Goal: Task Accomplishment & Management: Use online tool/utility

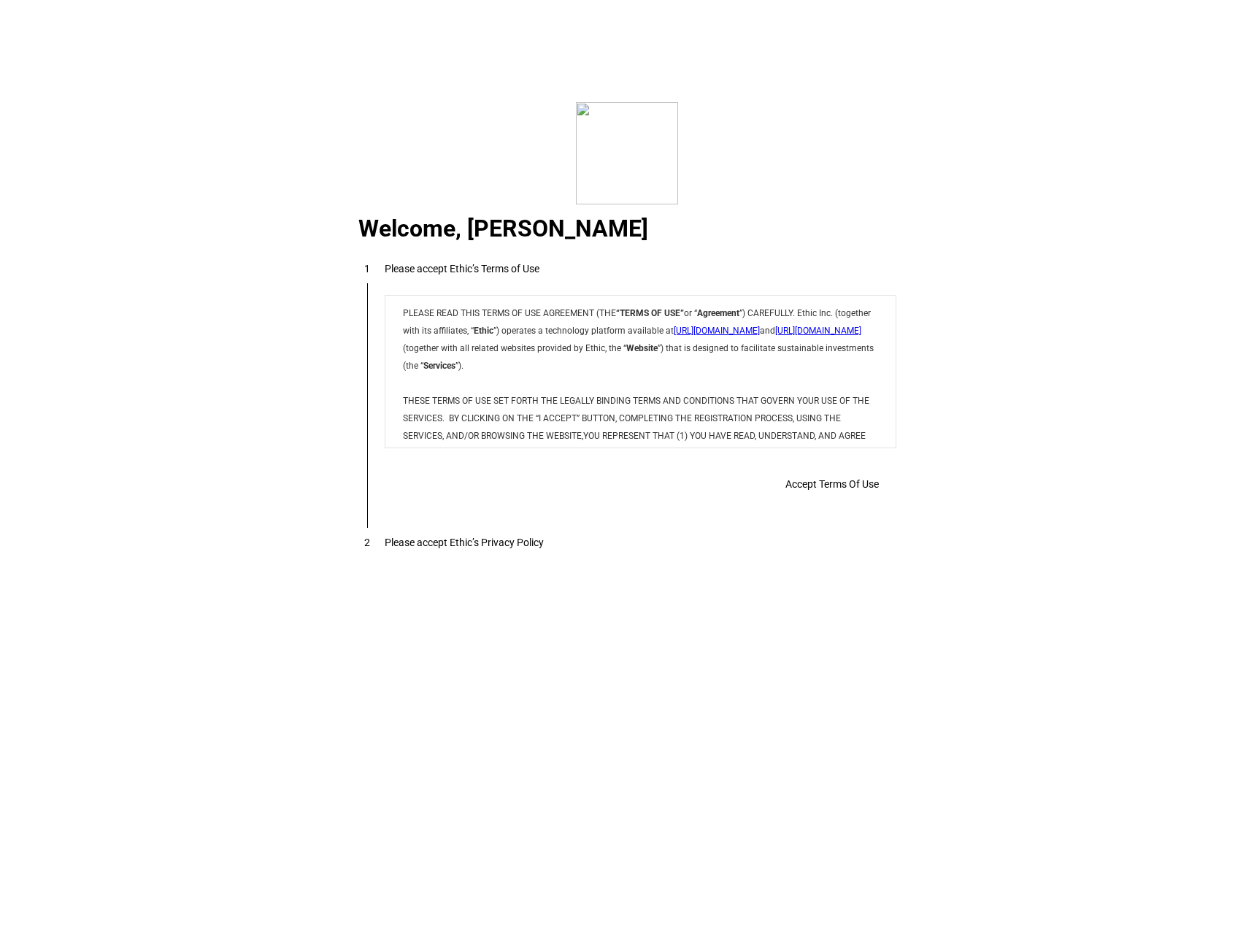
click at [0, 0] on div "Accept Terms Of Use" at bounding box center [0, 0] width 0 height 0
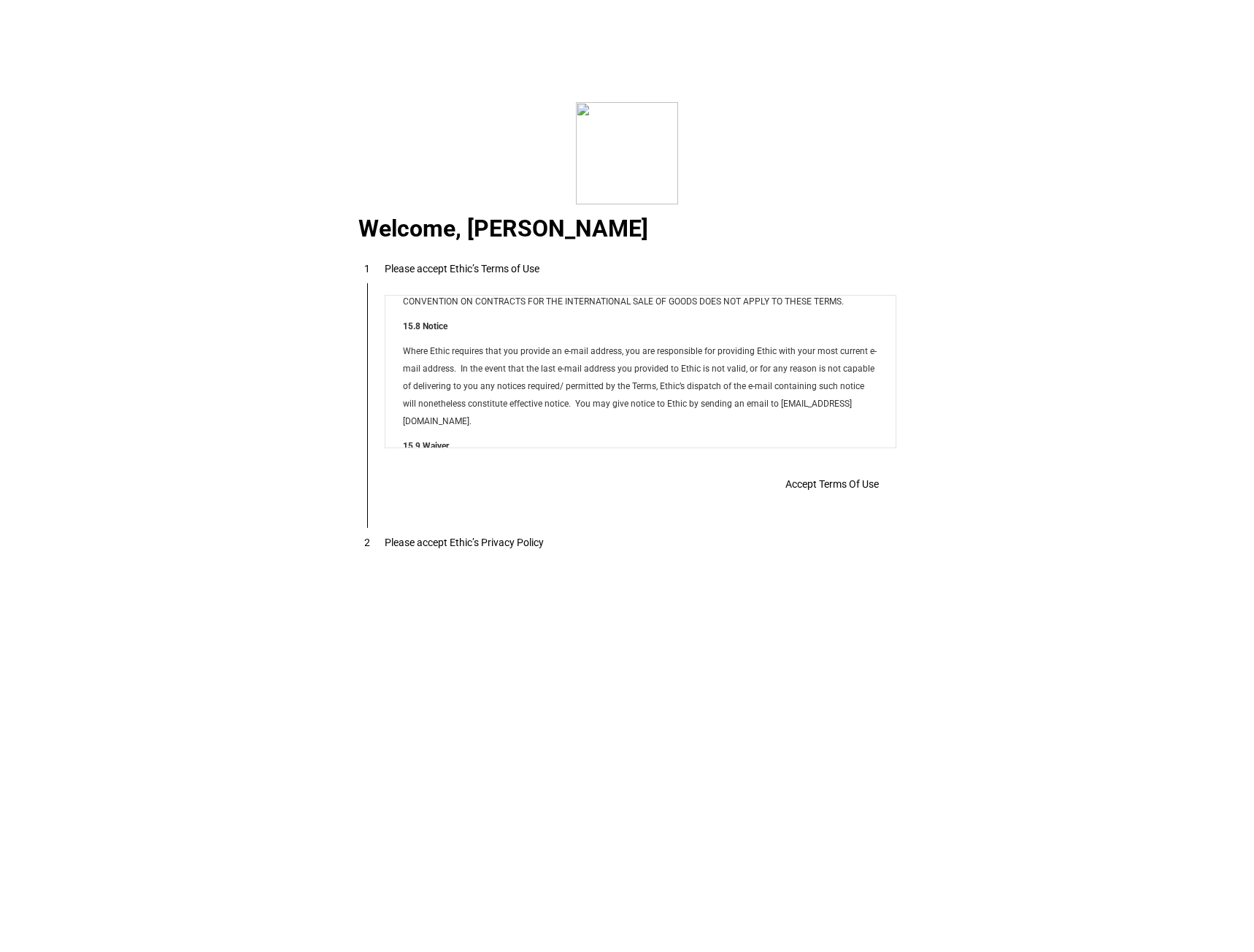
scroll to position [11819, 0]
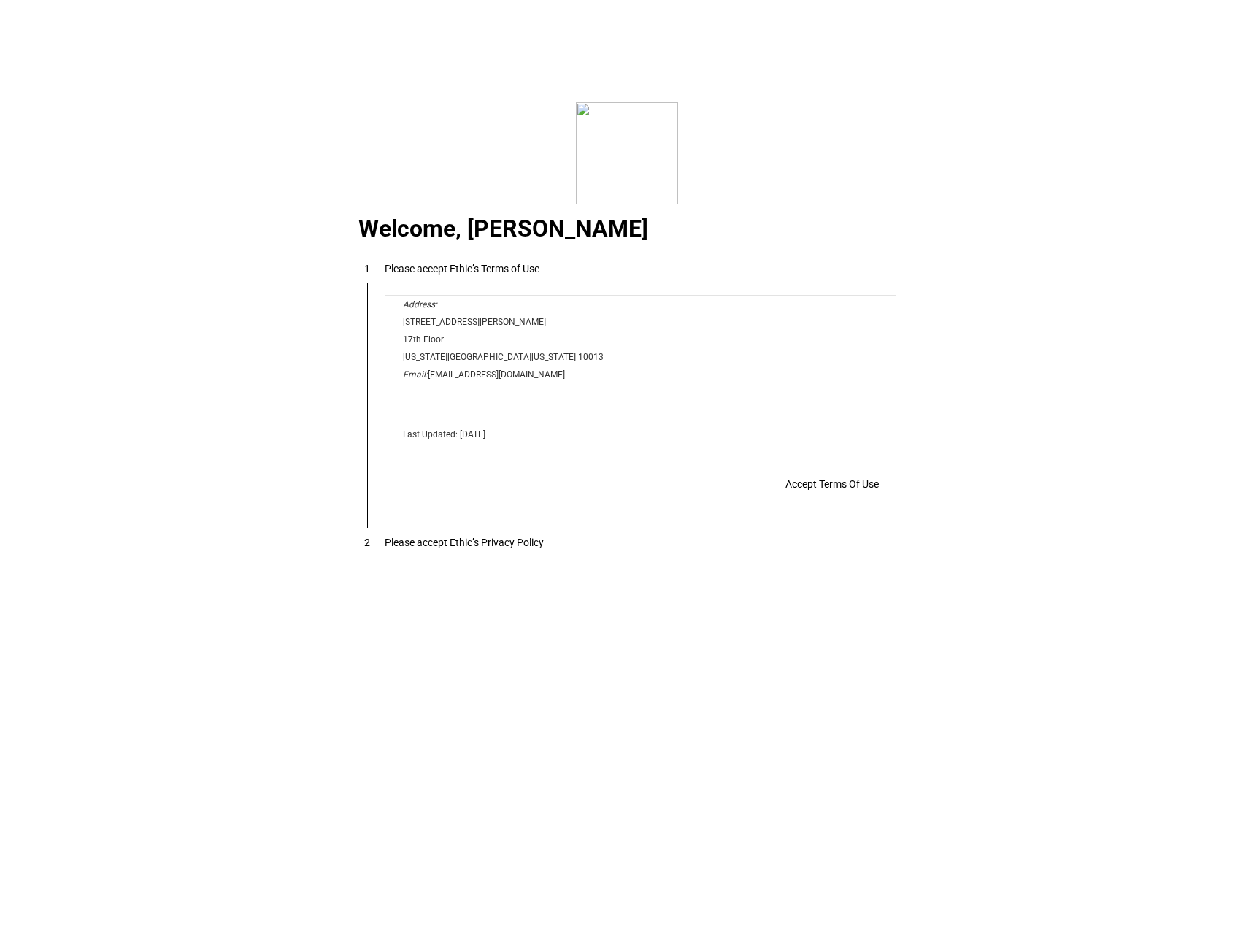
click at [789, 498] on span at bounding box center [832, 484] width 128 height 35
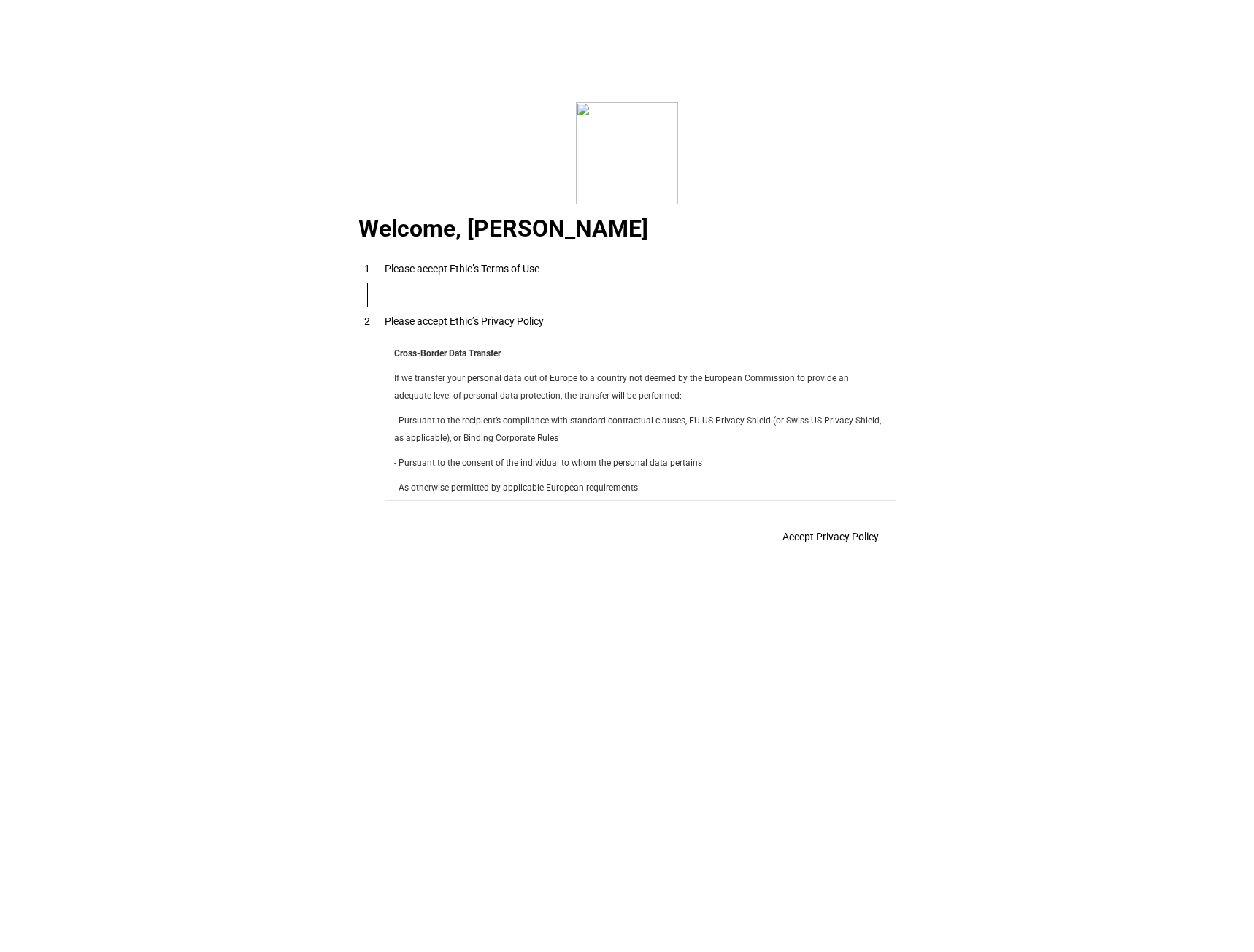
scroll to position [5195, 0]
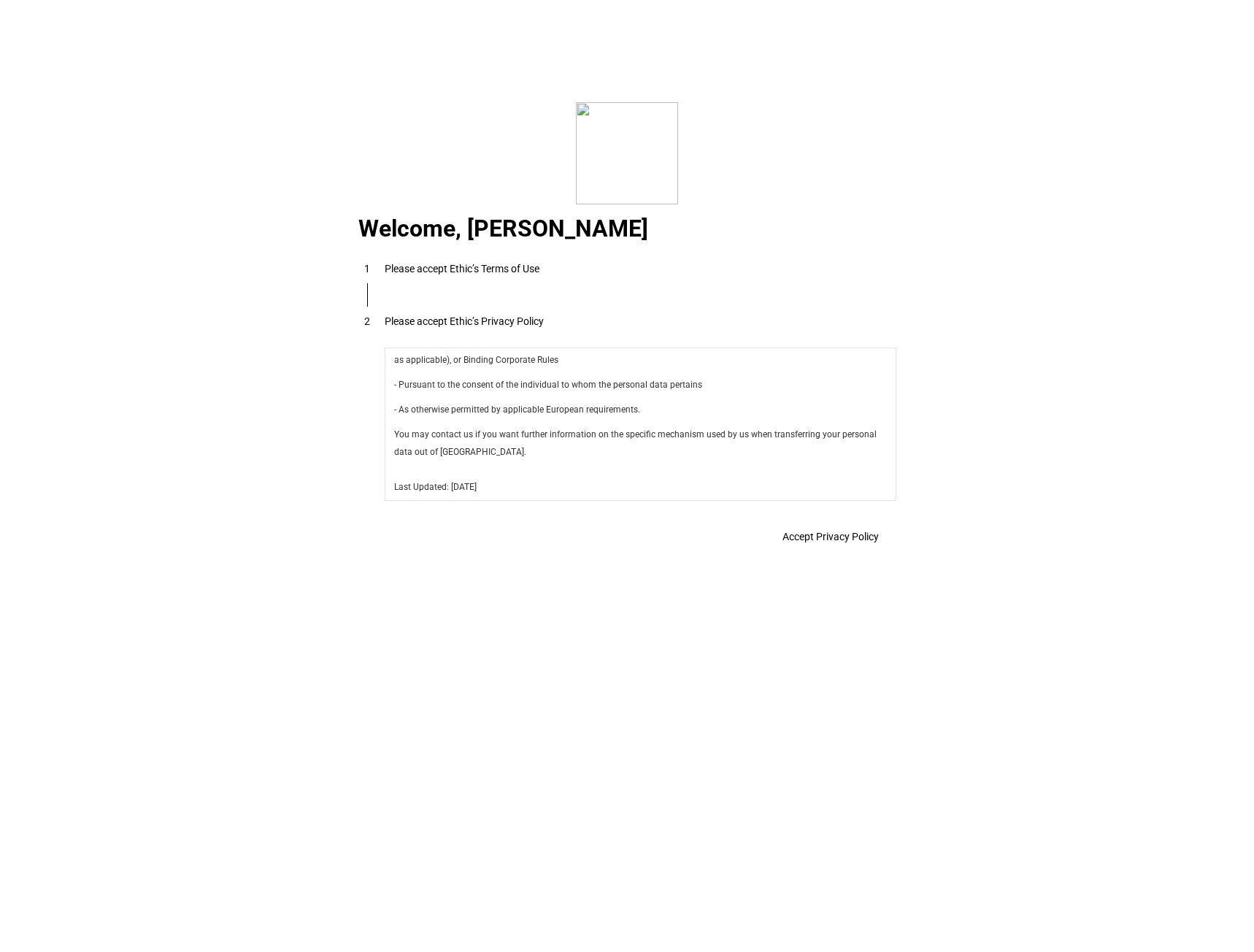
click at [841, 542] on span "Accept Privacy Policy" at bounding box center [831, 536] width 96 height 12
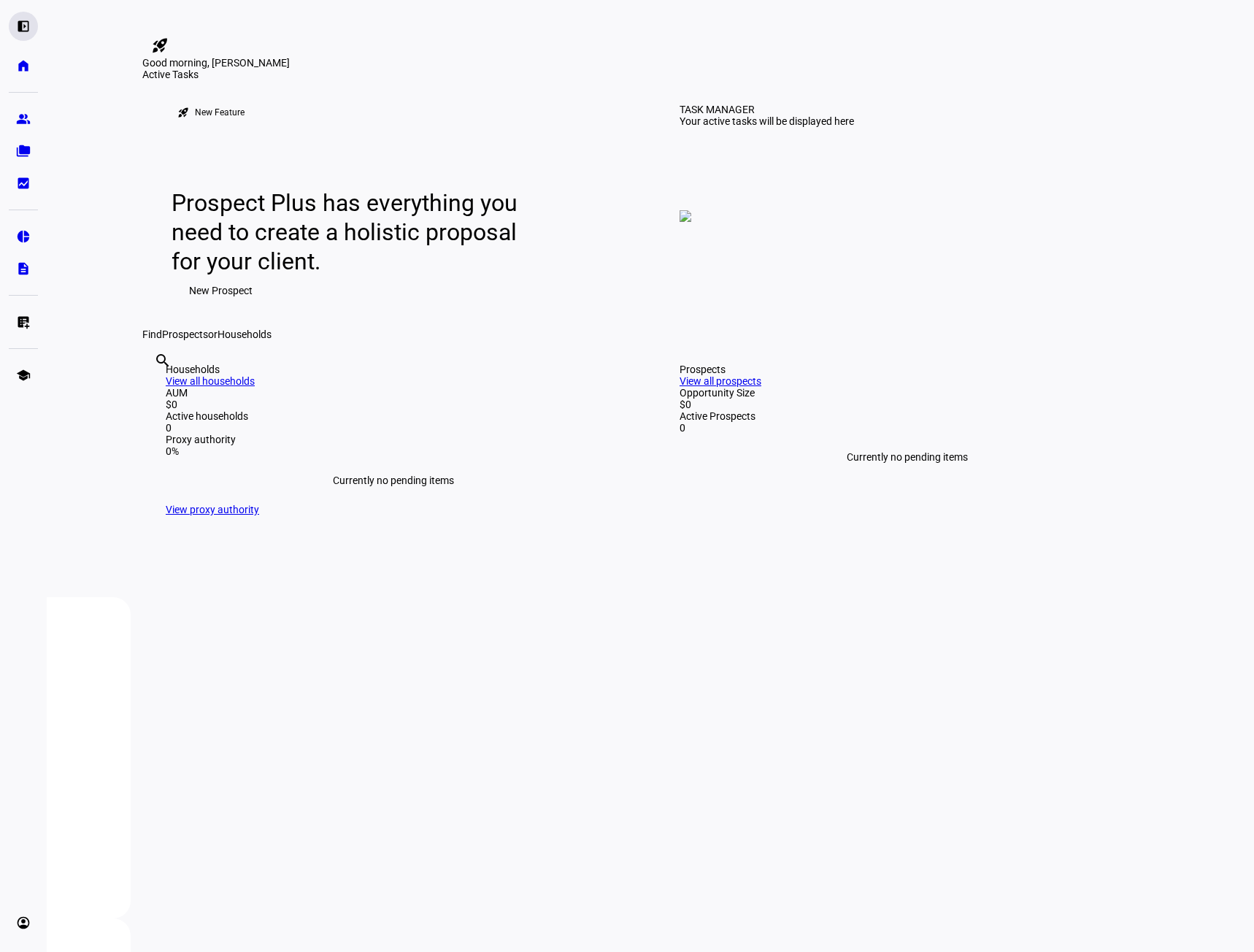
click at [24, 20] on eth-mat-symbol "left_panel_open" at bounding box center [24, 27] width 15 height 15
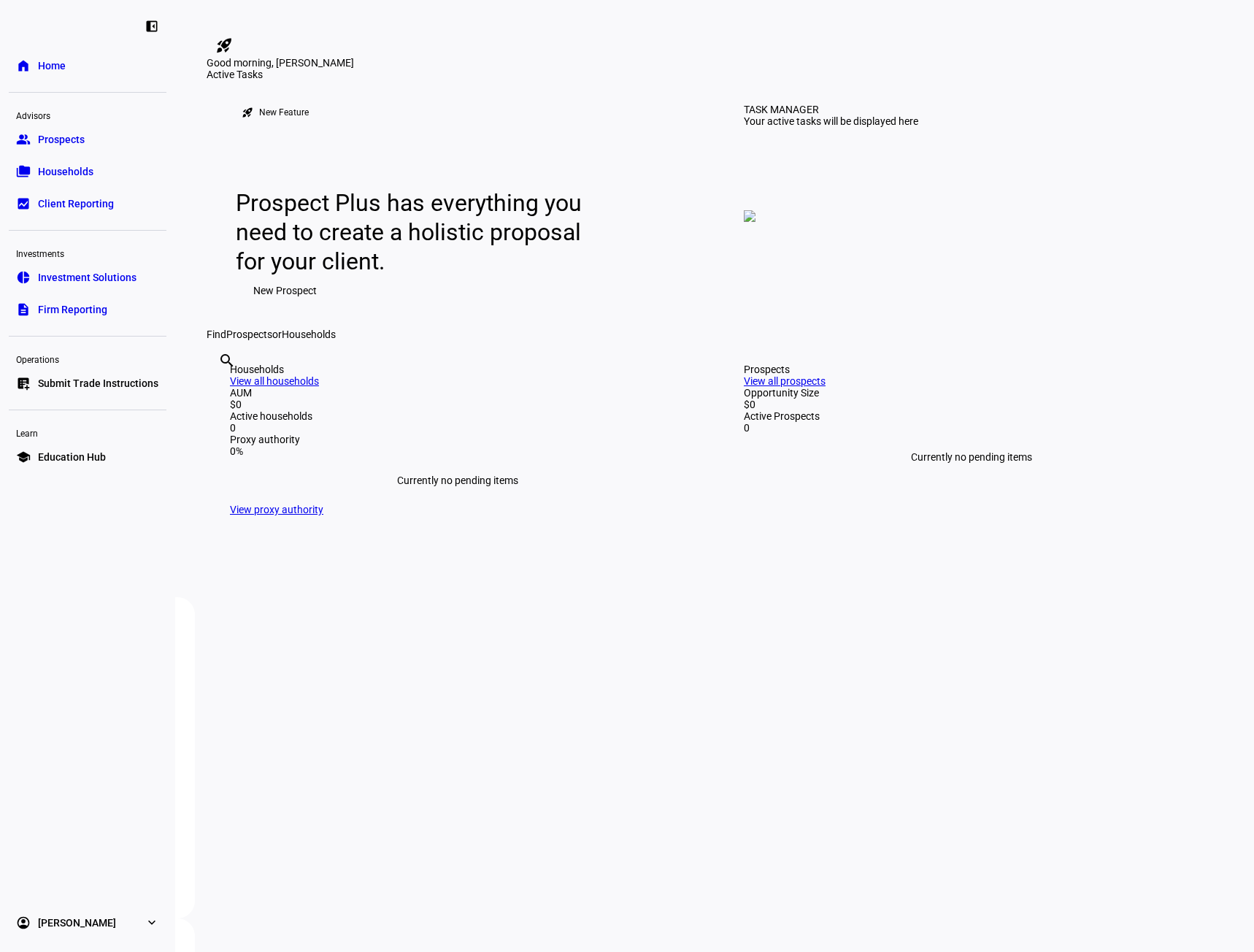
click at [148, 927] on eth-mat-symbol "expand_more" at bounding box center [152, 923] width 15 height 15
click at [45, 907] on span "Sign Out" at bounding box center [58, 914] width 38 height 15
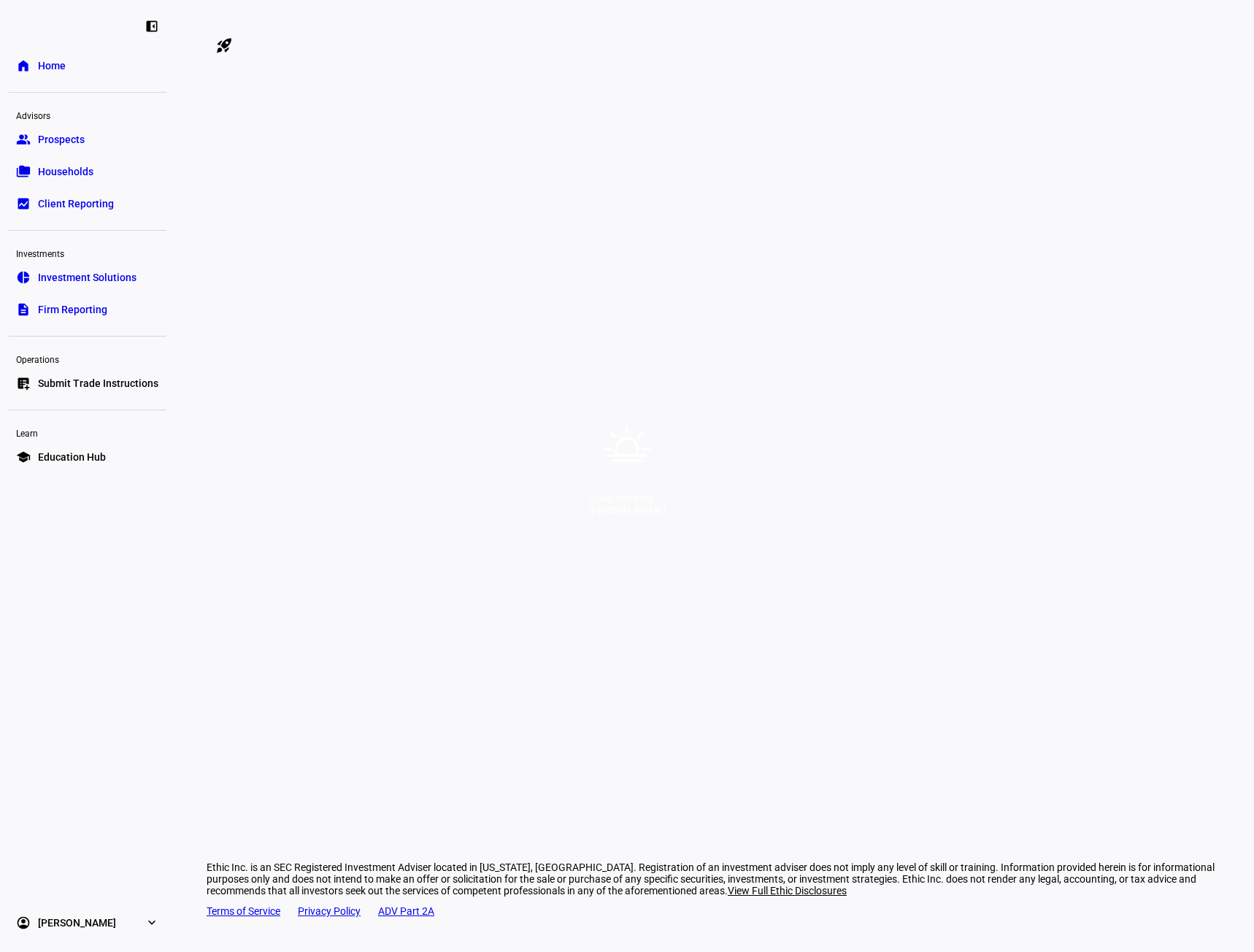
click at [667, 205] on div "Good morning, [PERSON_NAME]" at bounding box center [627, 476] width 1254 height 952
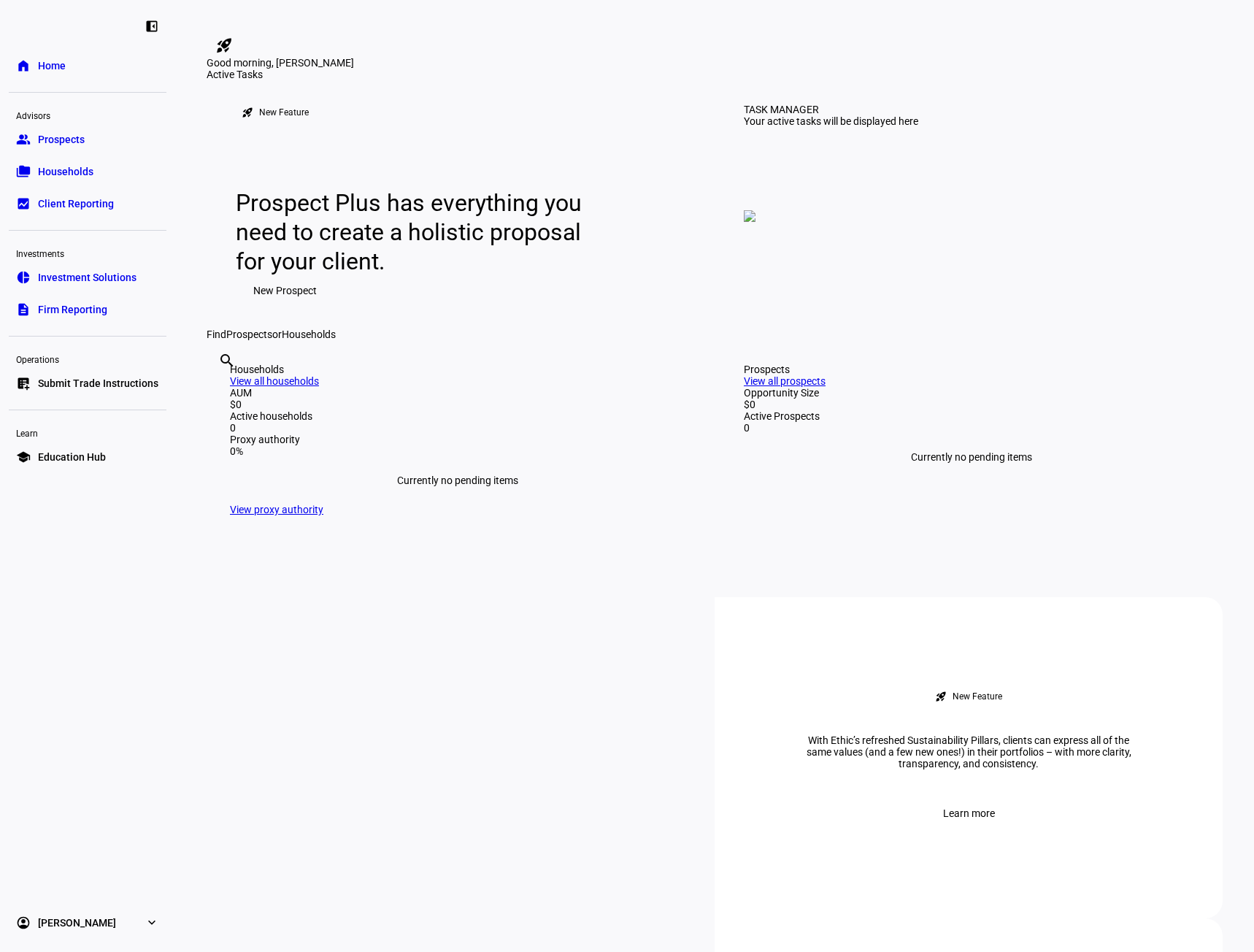
click at [585, 0] on div "Good morning, [PERSON_NAME]" at bounding box center [627, 0] width 1254 height 0
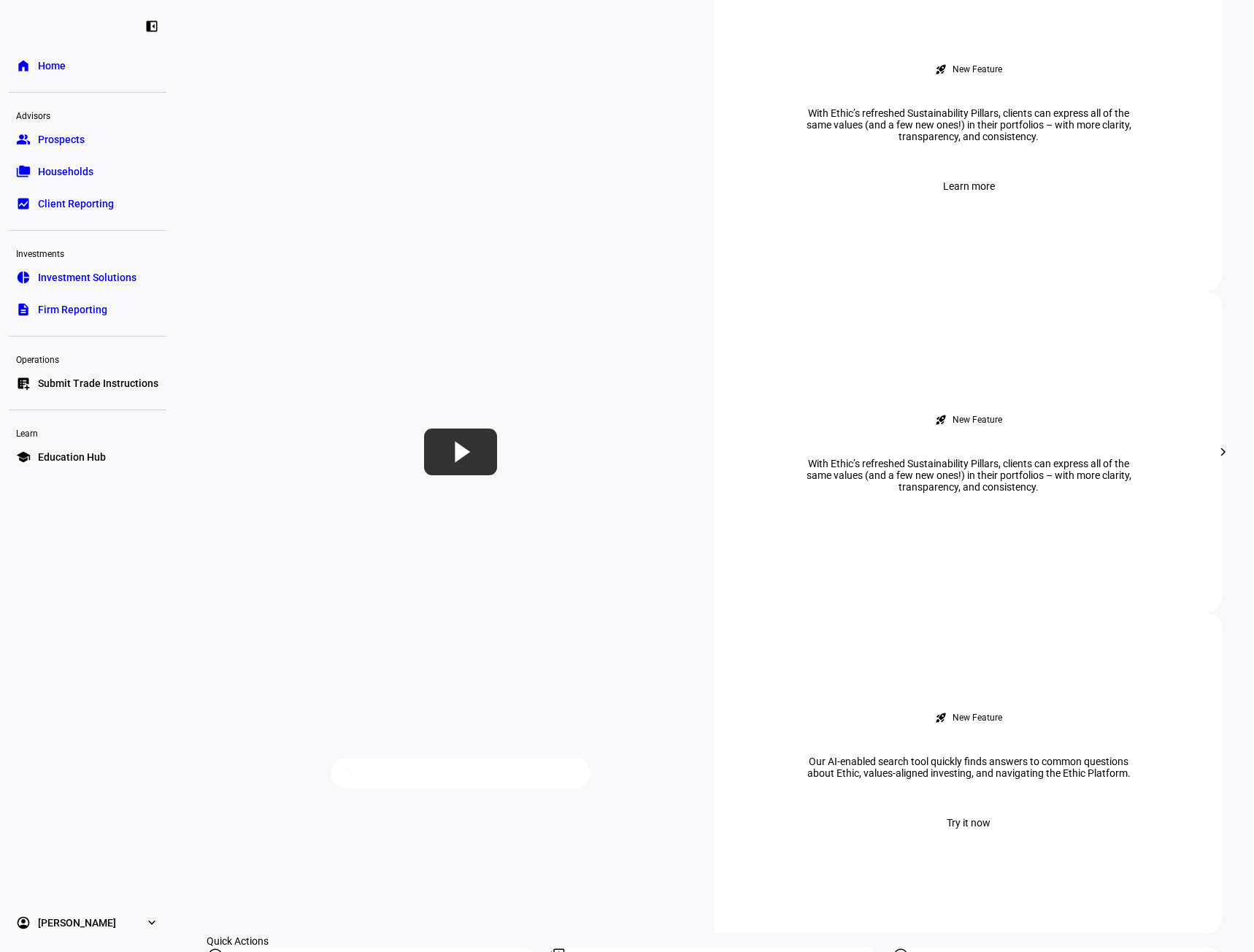
scroll to position [657, 0]
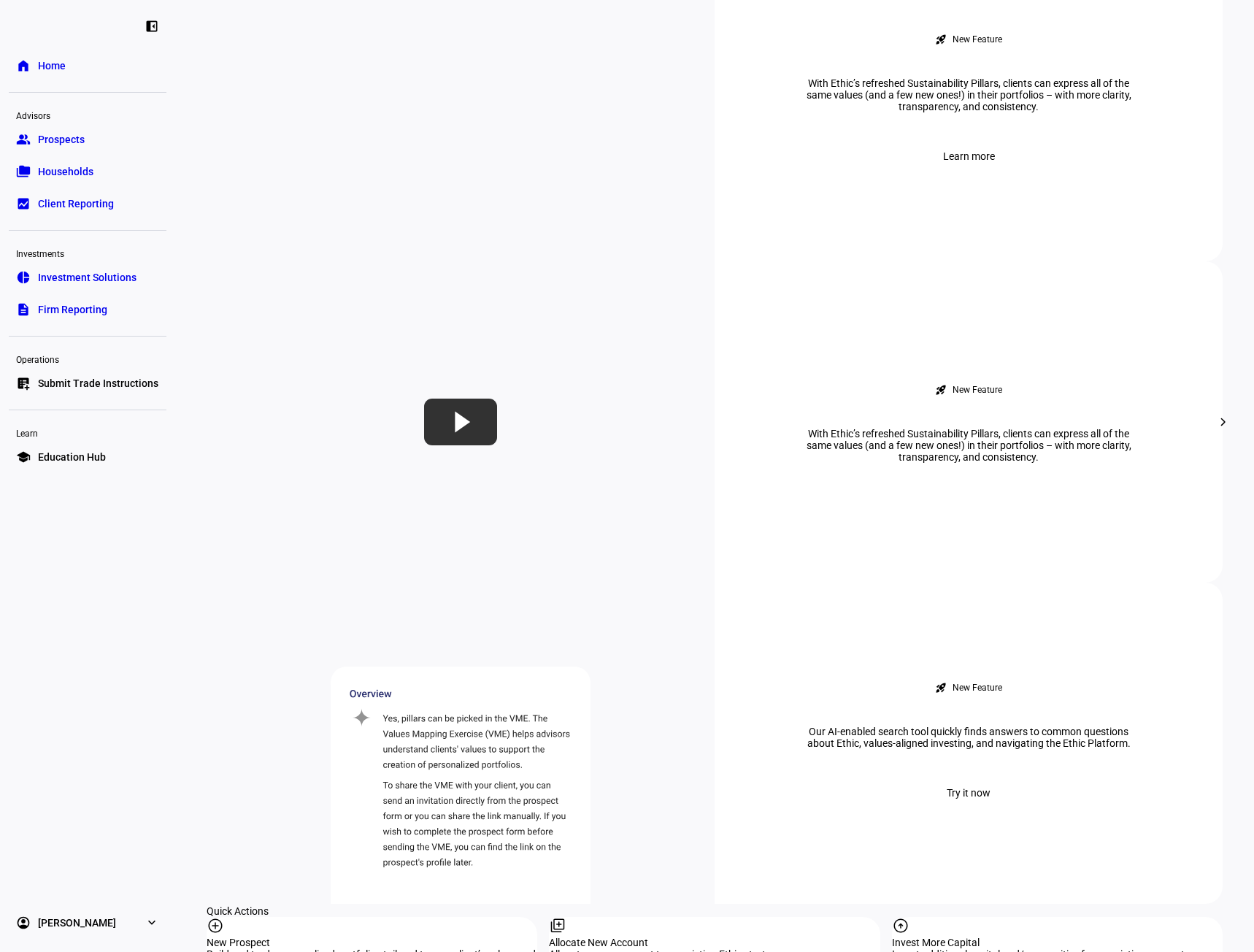
click at [76, 459] on span "Education Hub" at bounding box center [72, 457] width 68 height 15
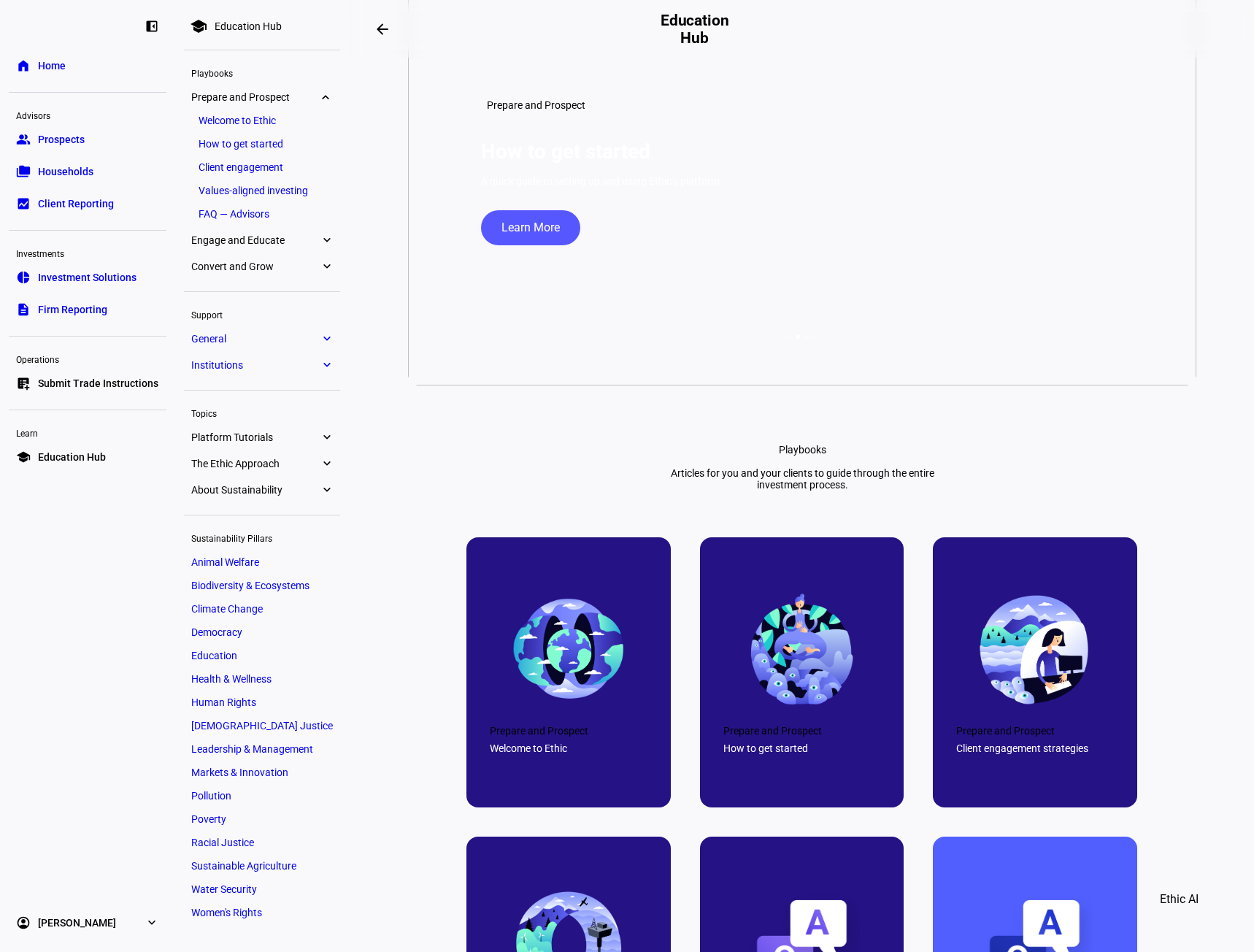
scroll to position [292, 0]
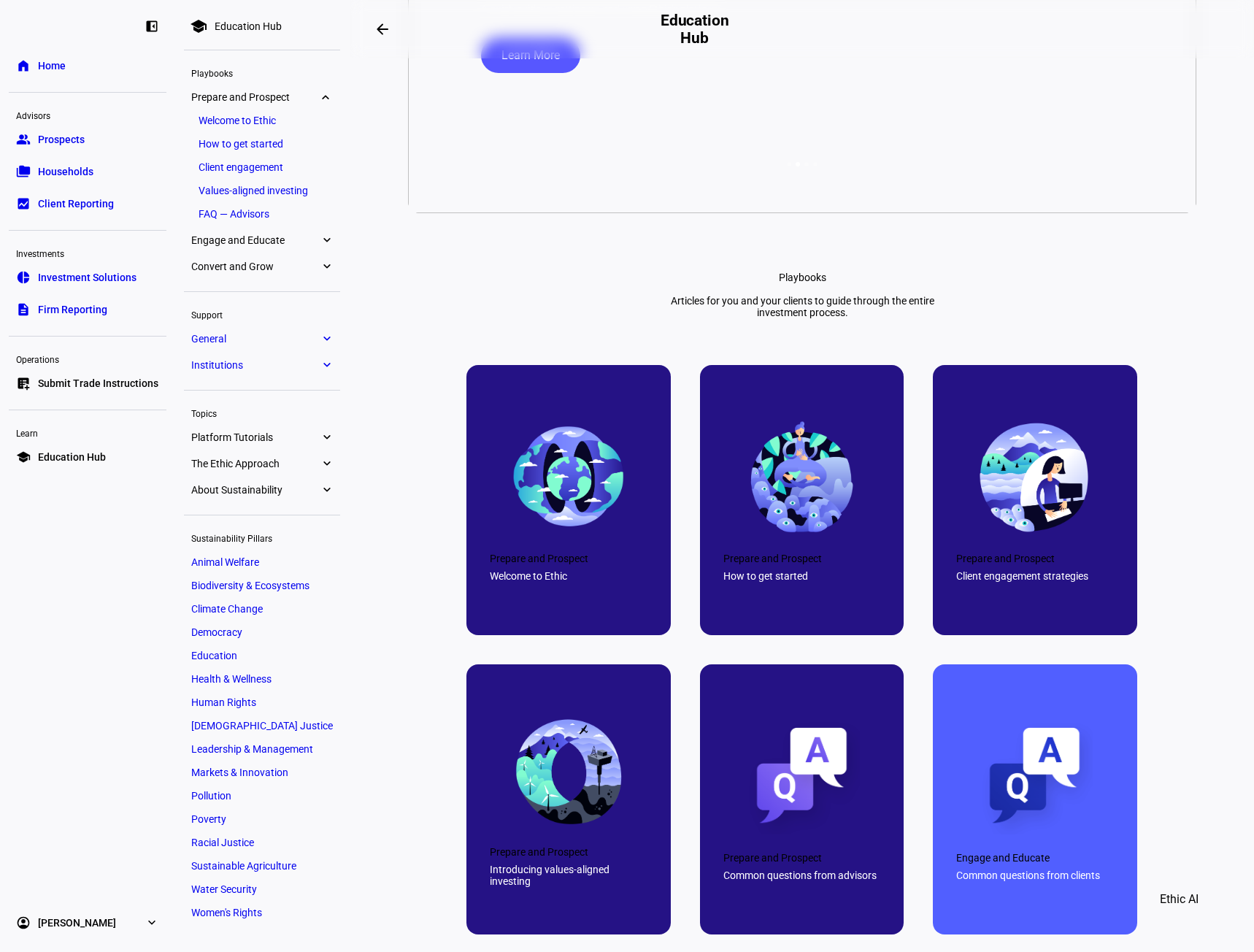
click at [127, 378] on span "Submit Trade Instructions" at bounding box center [99, 383] width 121 height 15
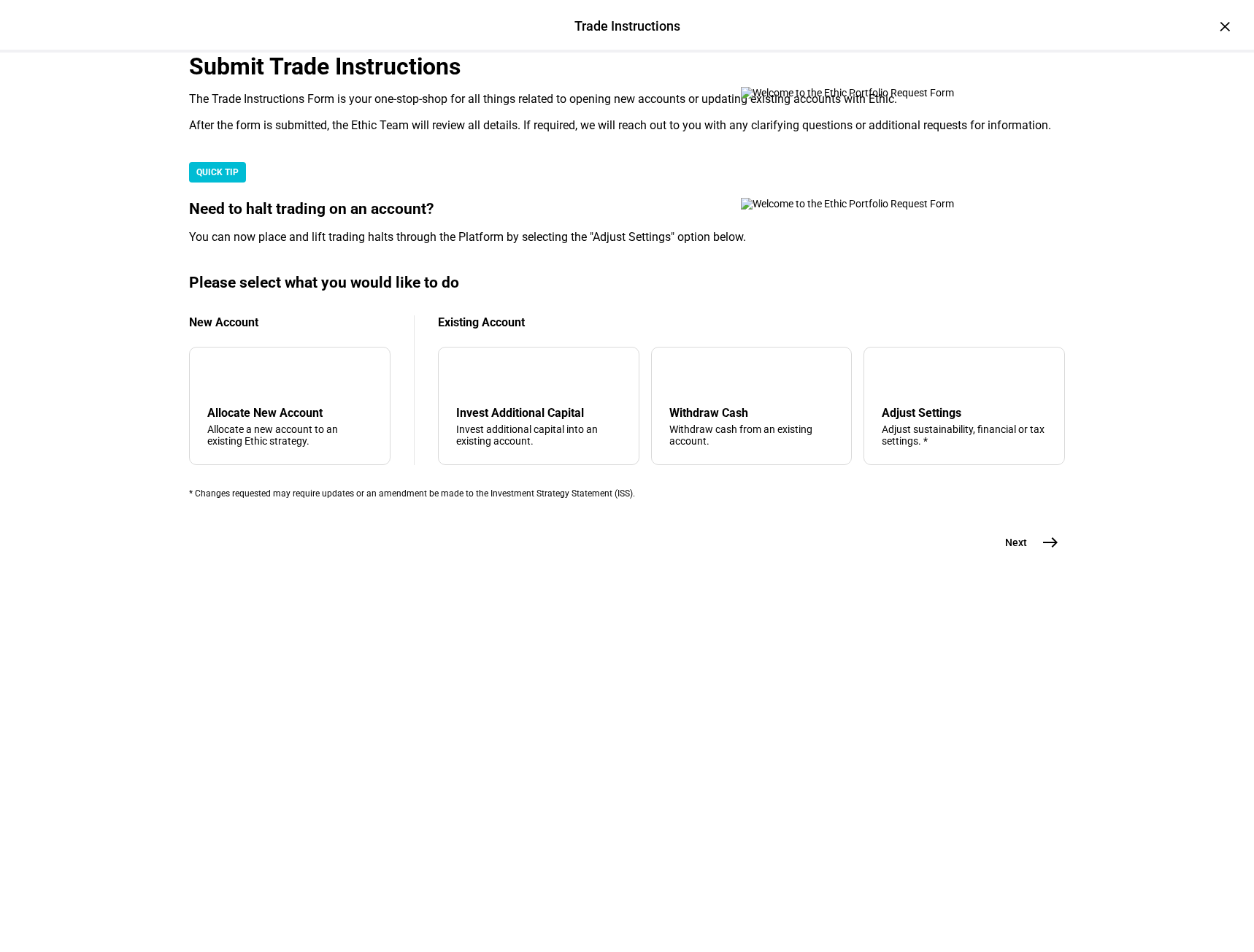
click at [140, 490] on div "Trade Instructions Trade Instructions × Submit Trade Instructions The Trade Ins…" at bounding box center [627, 476] width 1254 height 952
